Goal: Transaction & Acquisition: Book appointment/travel/reservation

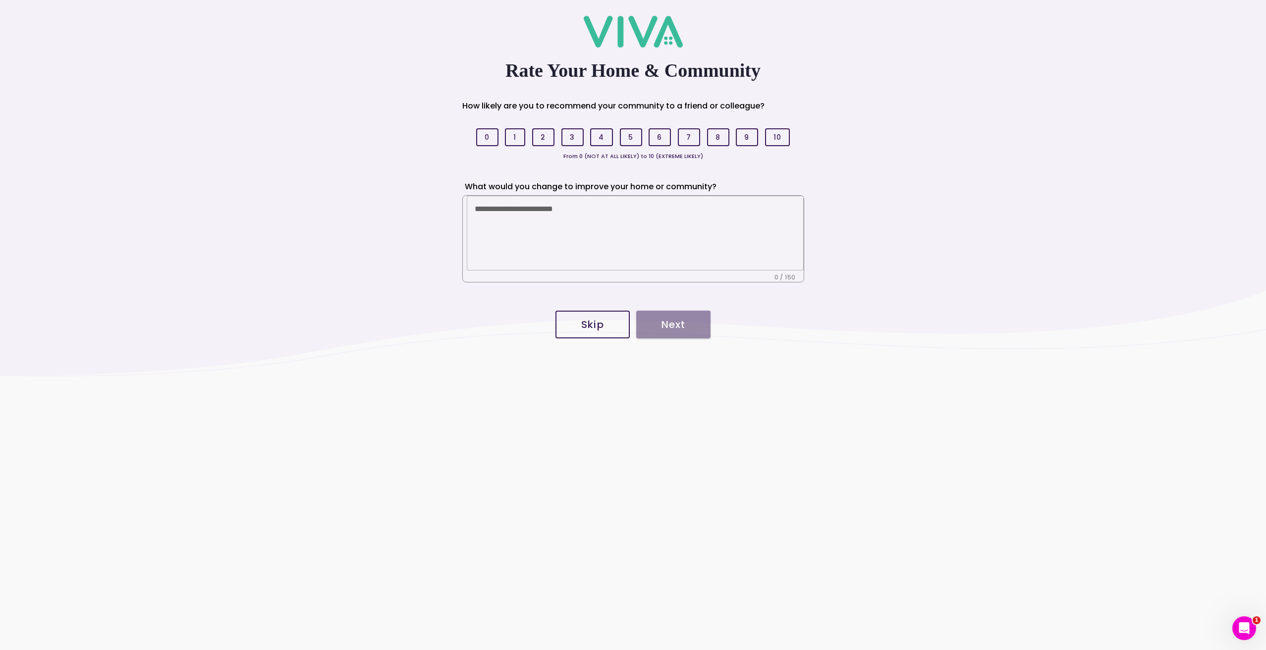
click at [604, 328] on span "Skip" at bounding box center [592, 325] width 53 height 10
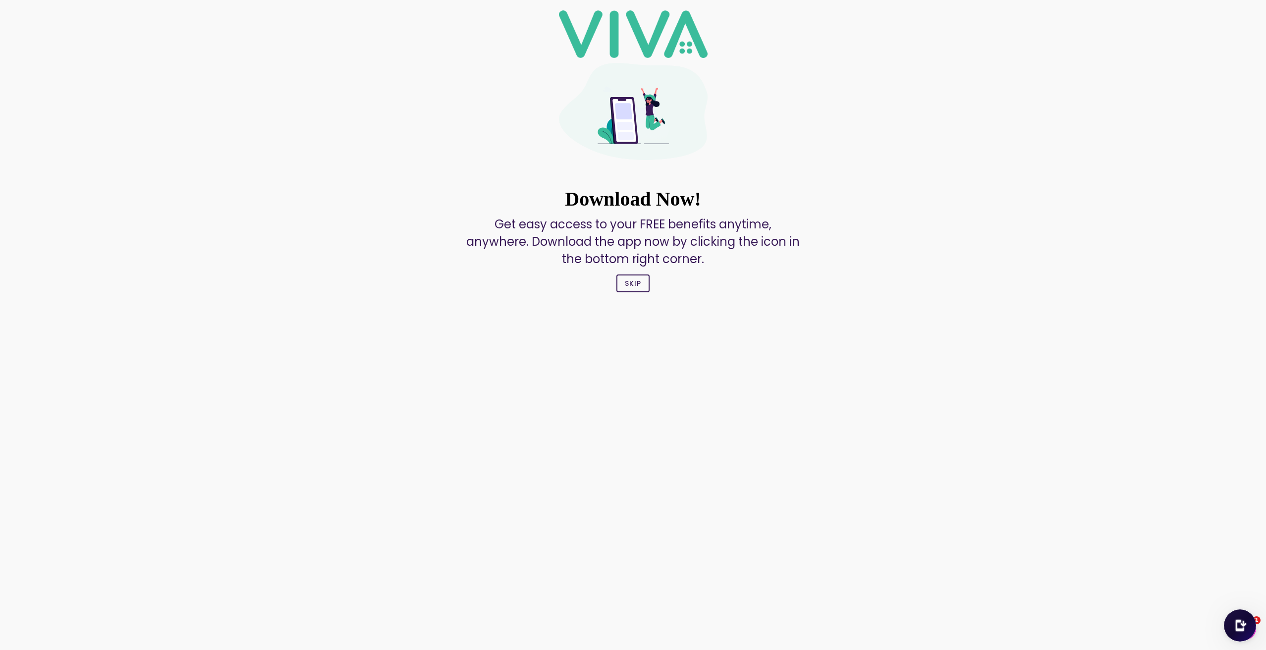
click at [0, 0] on slot "Skip" at bounding box center [0, 0] width 0 height 0
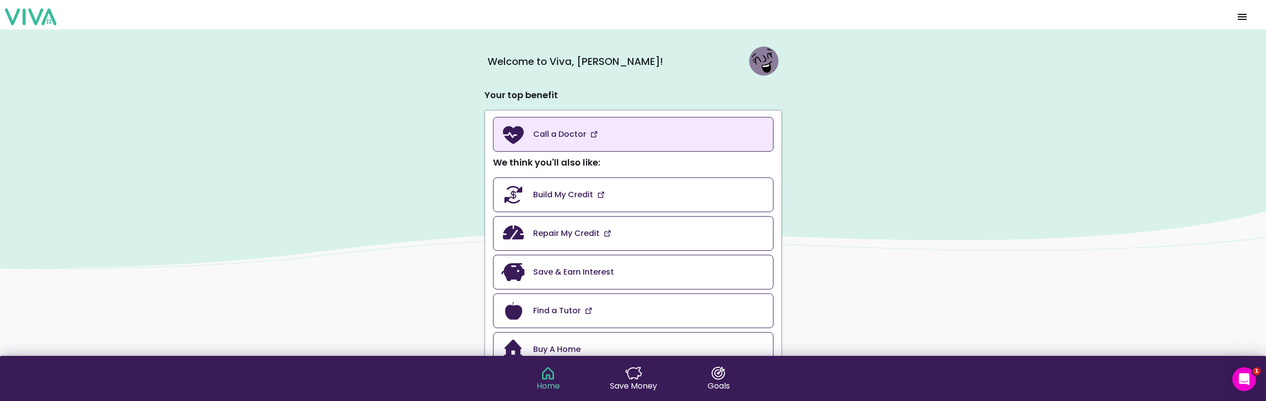
click at [0, 0] on slot "Call a Doctor" at bounding box center [0, 0] width 0 height 0
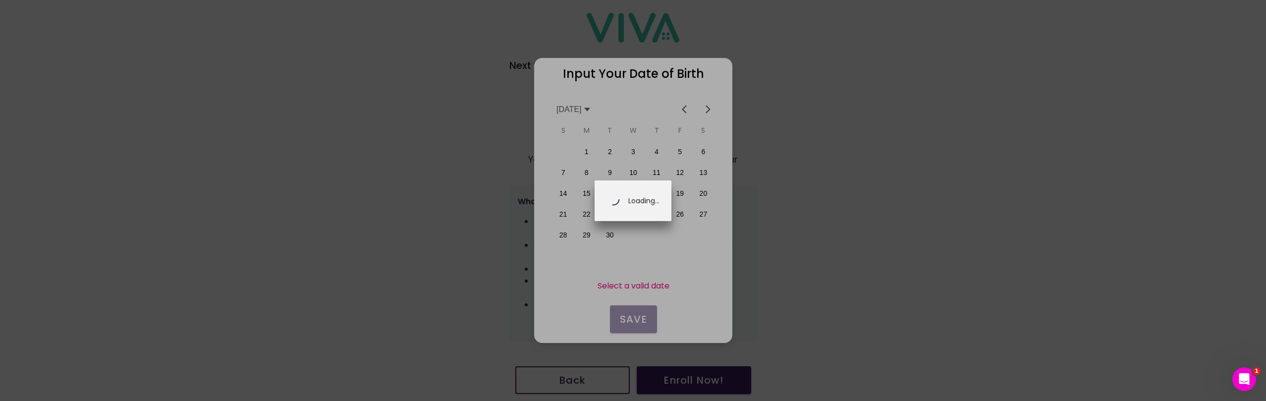
scroll to position [0, 173]
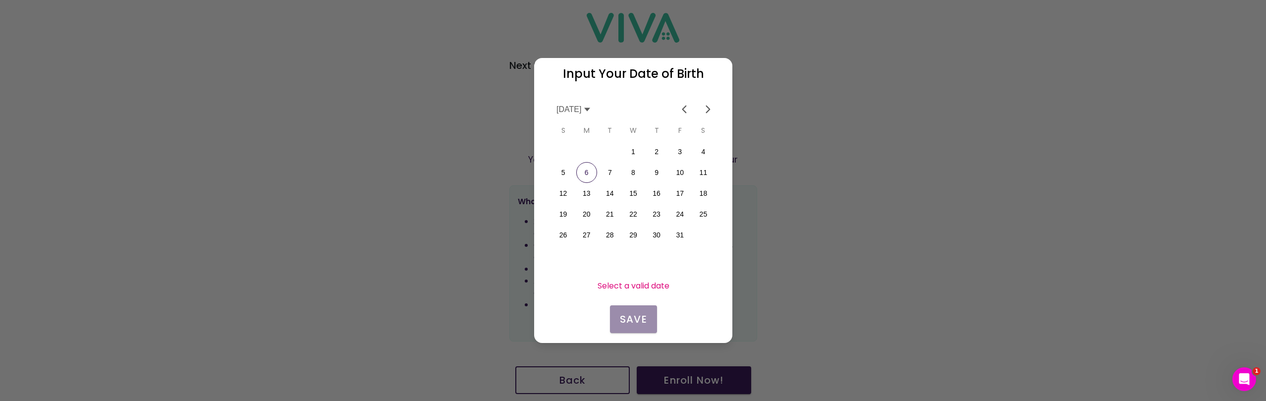
click at [591, 109] on icon at bounding box center [587, 110] width 8 height 8
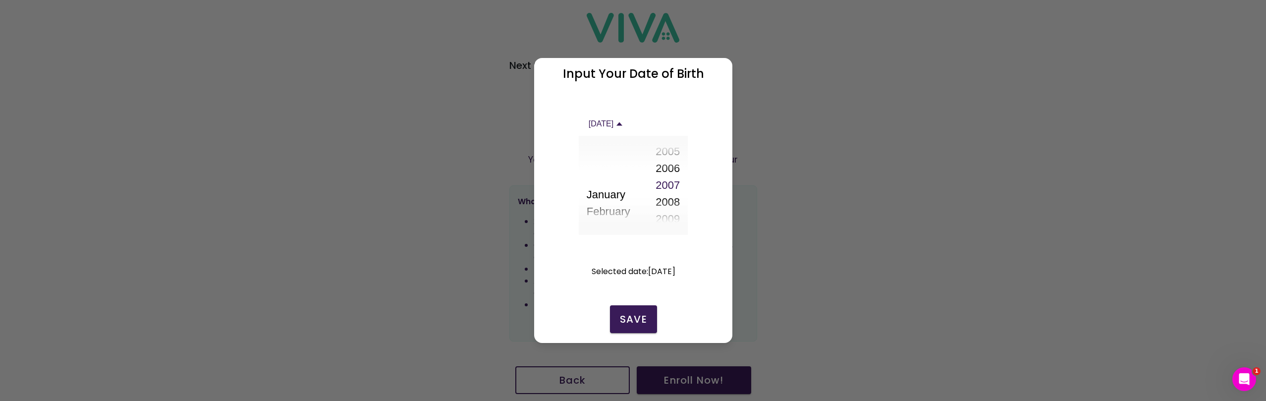
click at [670, 151] on button "2005" at bounding box center [667, 151] width 24 height 17
click at [625, 311] on button "Save" at bounding box center [632, 319] width 47 height 28
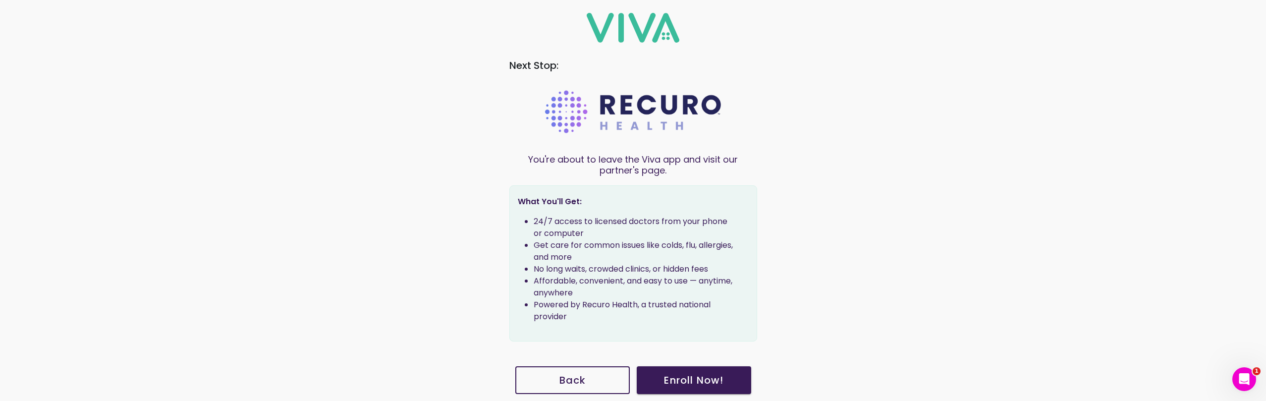
click at [300, 102] on div "Next Stop: You're about to leave the Viva app and visit our partner's page. Wha…" at bounding box center [633, 200] width 1266 height 401
click at [302, 49] on div "Next Stop: You're about to leave the Viva app and visit our partner's page. Wha…" at bounding box center [633, 200] width 1266 height 401
